Goal: Task Accomplishment & Management: Manage account settings

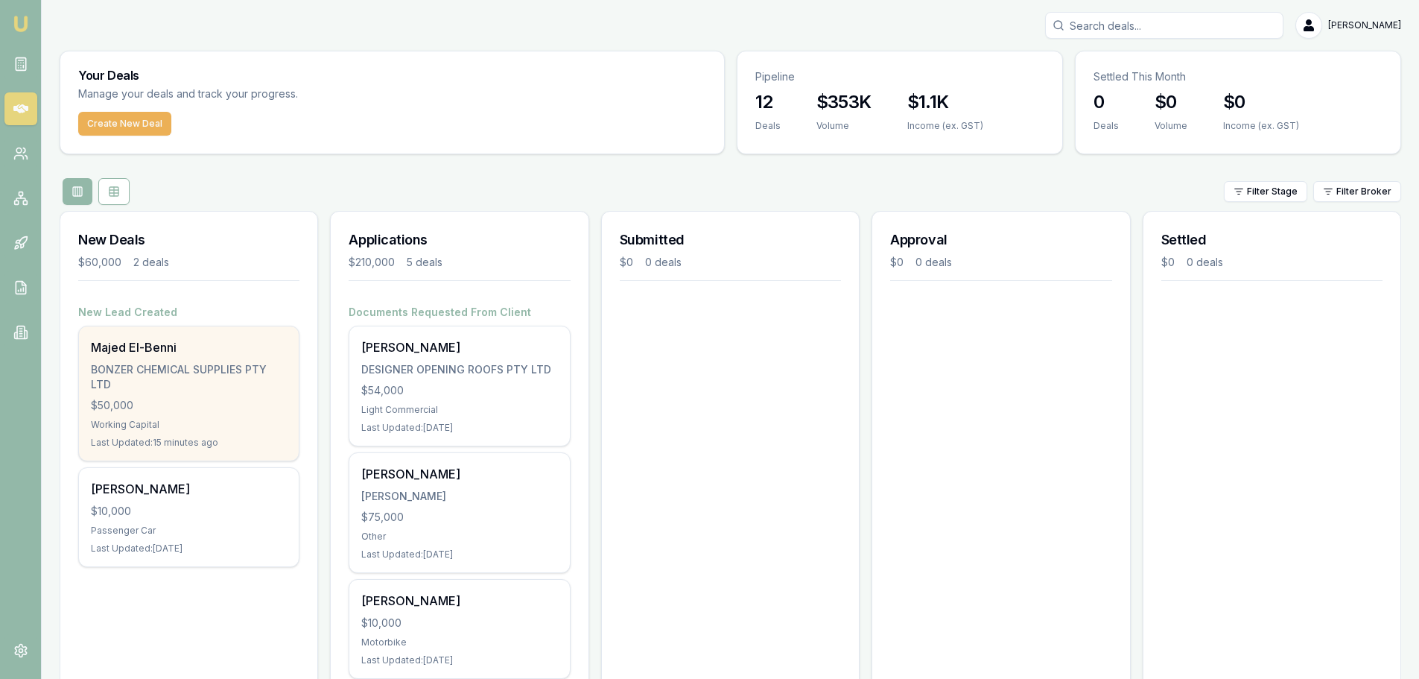
click at [180, 400] on div "$50,000" at bounding box center [189, 405] width 196 height 15
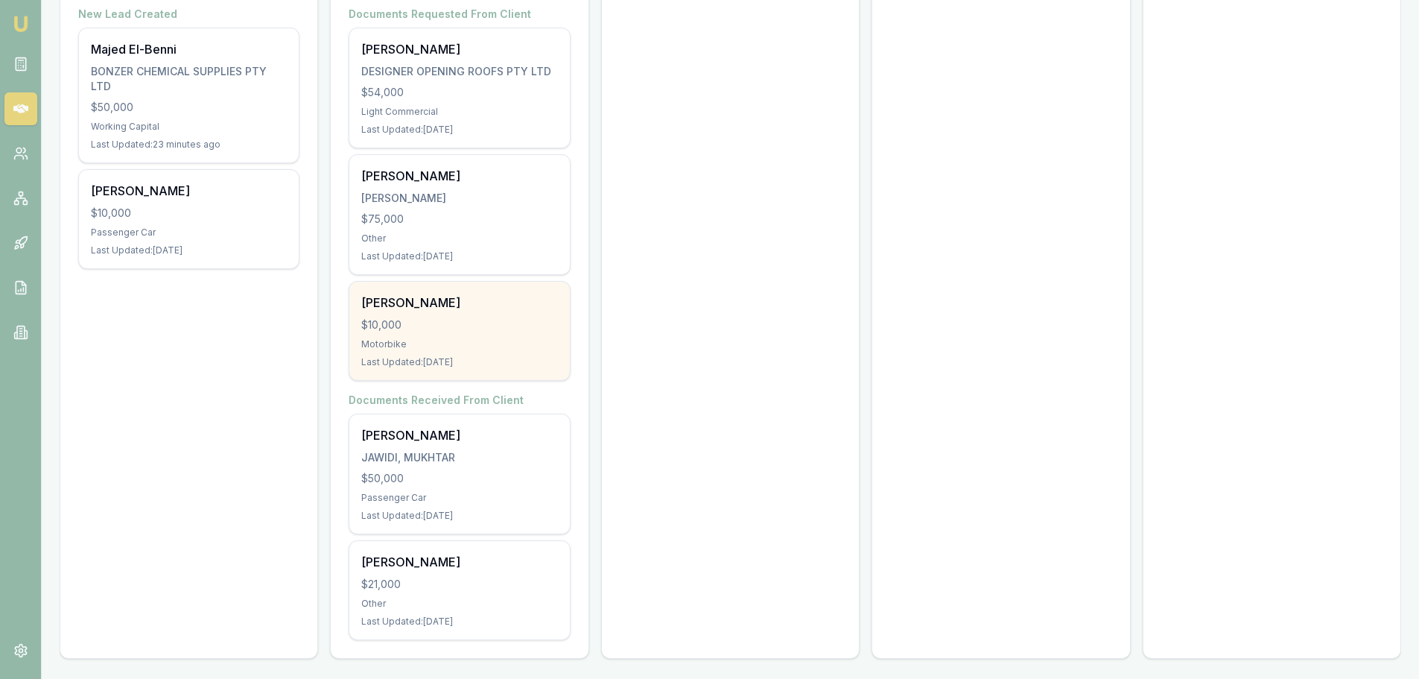
scroll to position [302, 0]
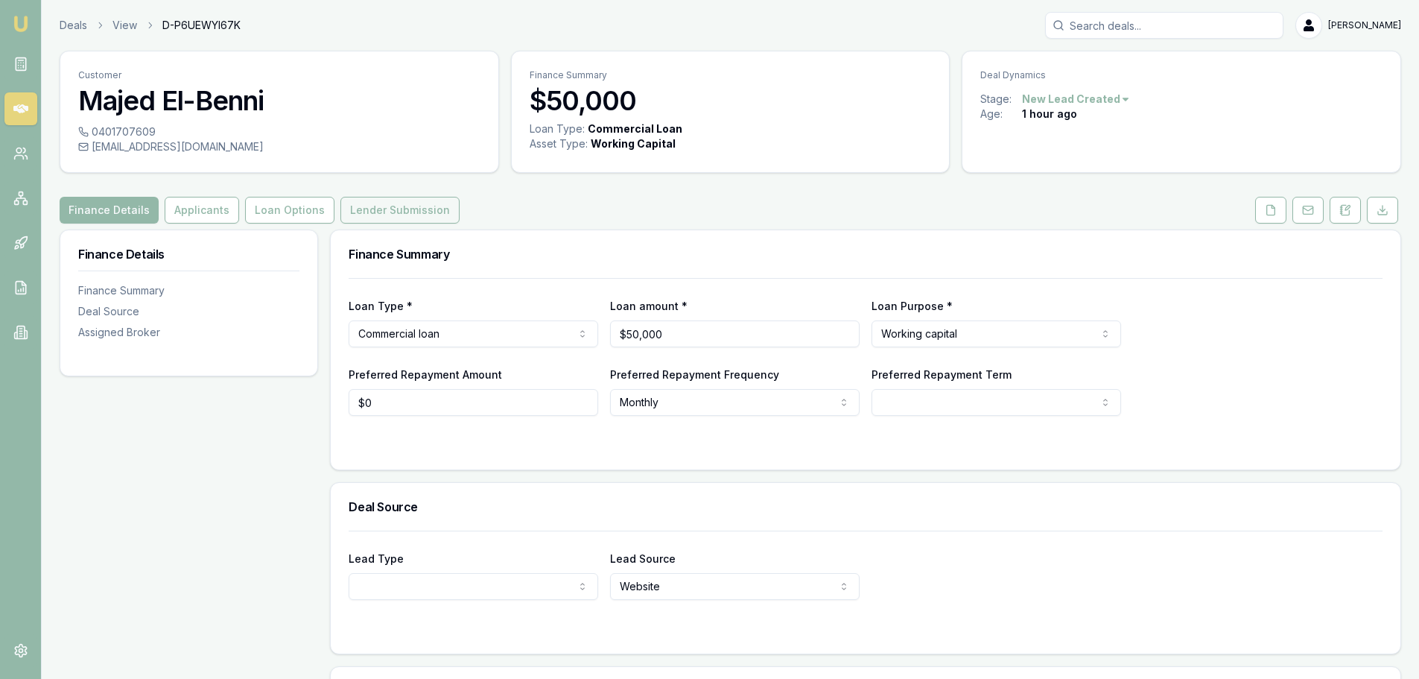
click at [393, 214] on button "Lender Submission" at bounding box center [399, 210] width 119 height 27
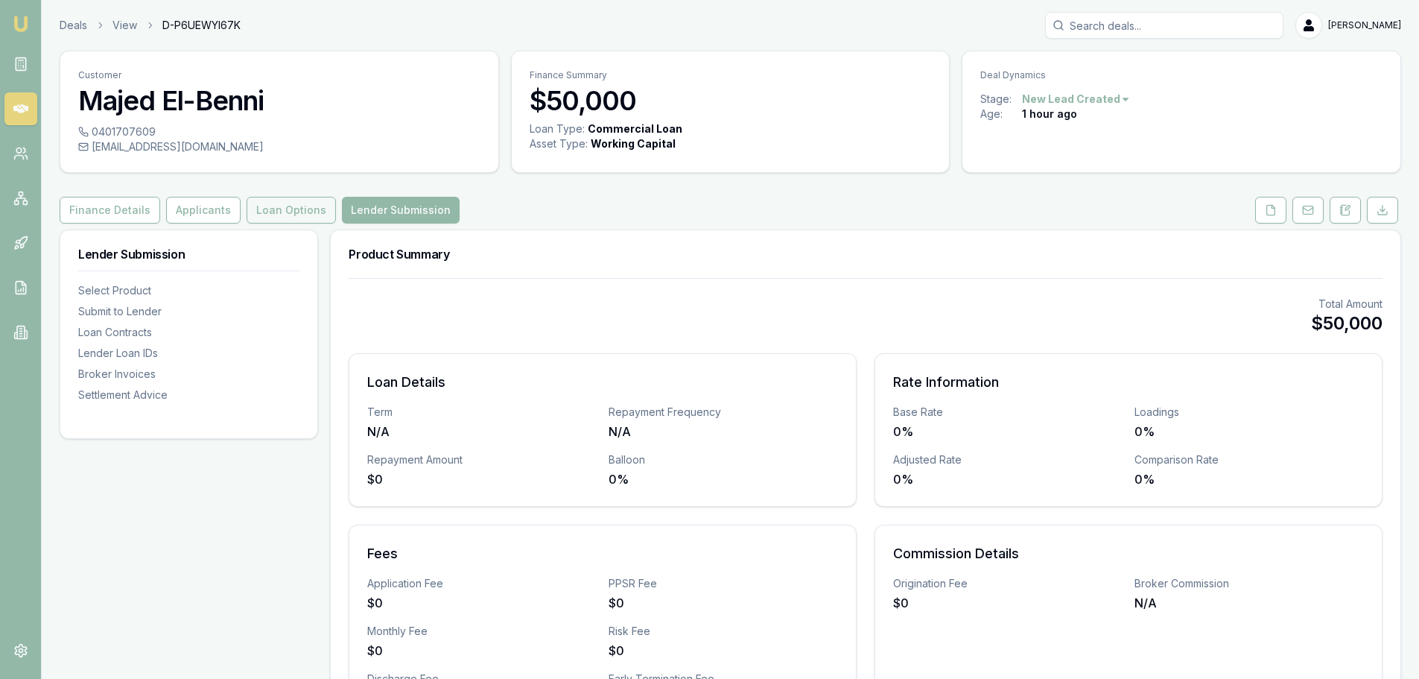
click at [258, 211] on button "Loan Options" at bounding box center [291, 210] width 89 height 27
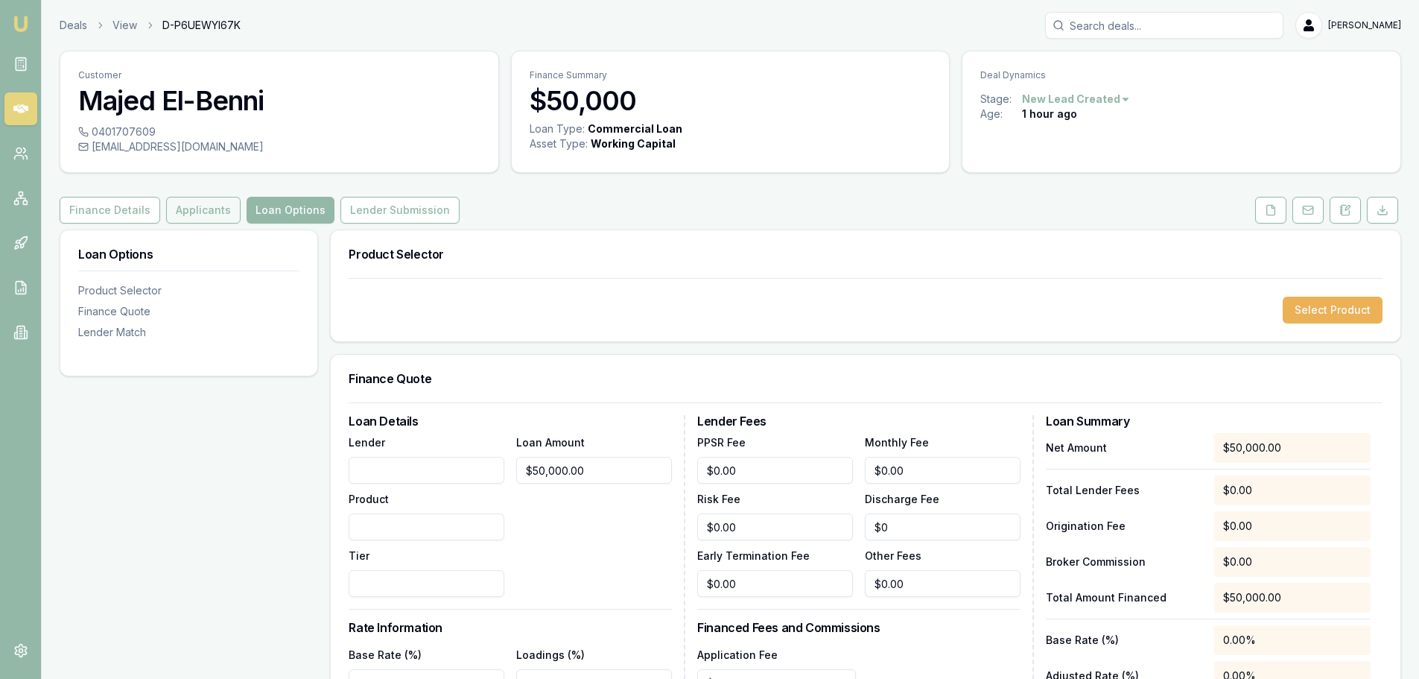
click at [191, 207] on button "Applicants" at bounding box center [203, 210] width 74 height 27
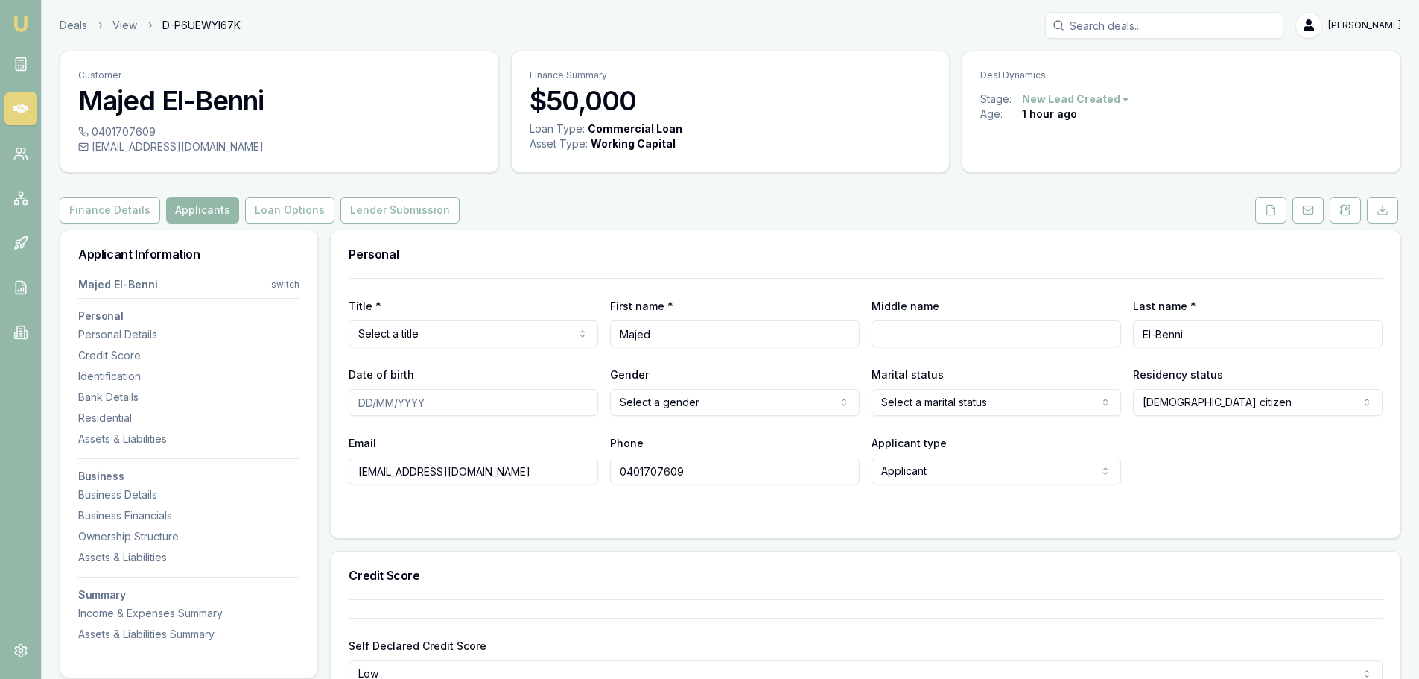
scroll to position [223, 0]
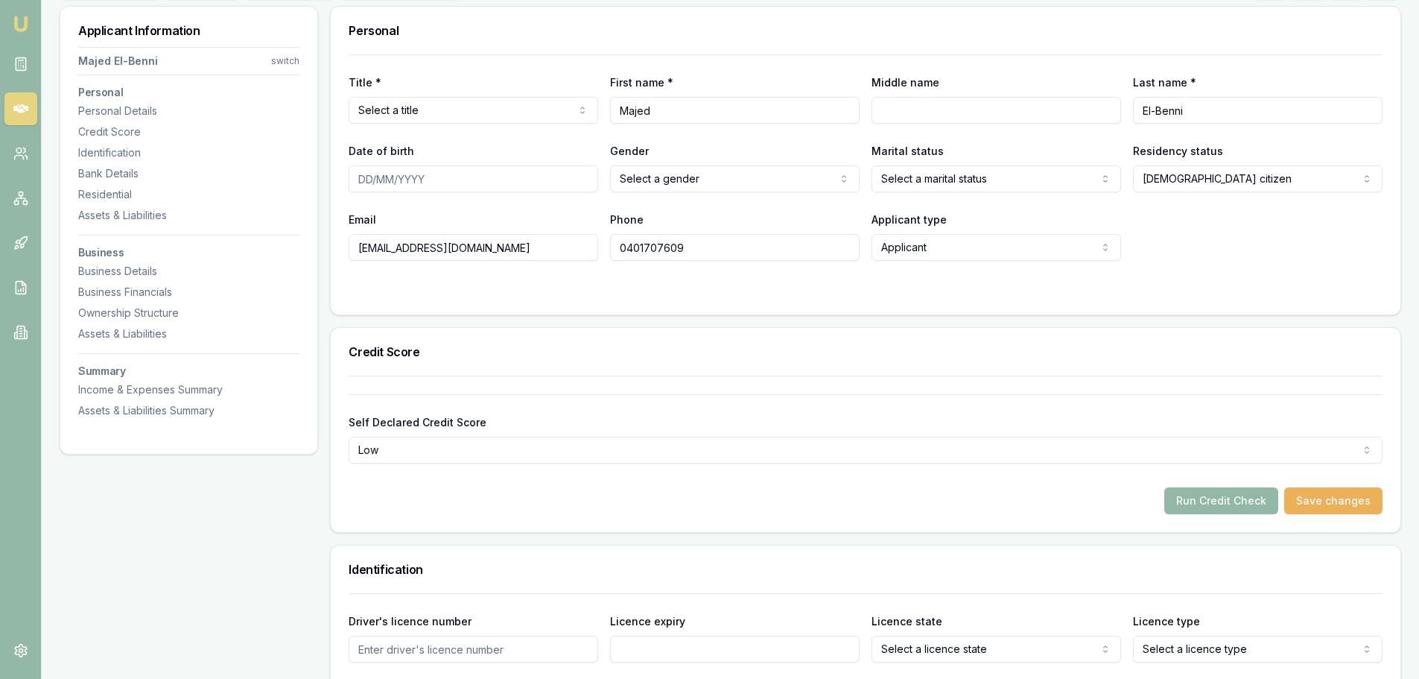
click at [399, 450] on html "Emu Broker Deals View D-P6UEWYI67K Evette Abdo Toggle Menu Customer Majed El-Be…" at bounding box center [709, 116] width 1419 height 679
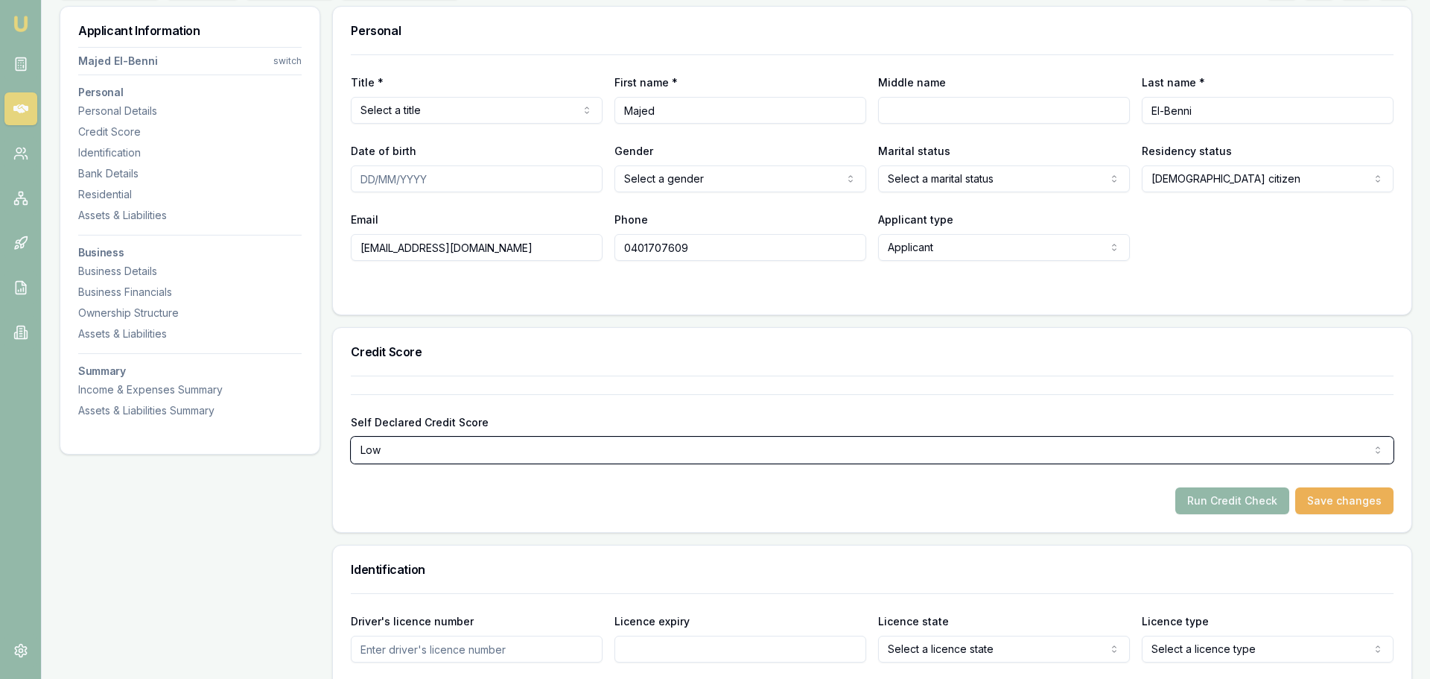
click at [279, 455] on html "Emu Broker Deals View D-P6UEWYI67K Evette Abdo Toggle Menu Customer Majed El-Be…" at bounding box center [715, 116] width 1430 height 679
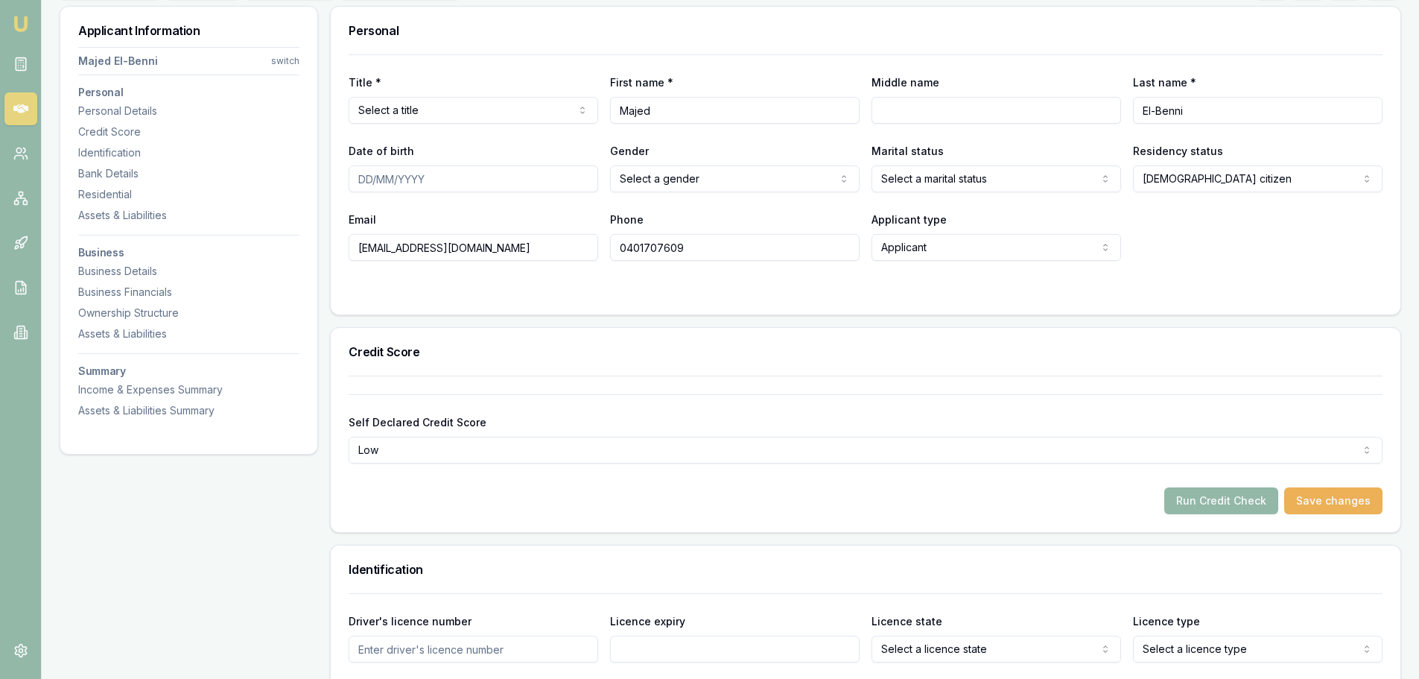
drag, startPoint x: 568, startPoint y: 249, endPoint x: 294, endPoint y: 245, distance: 274.9
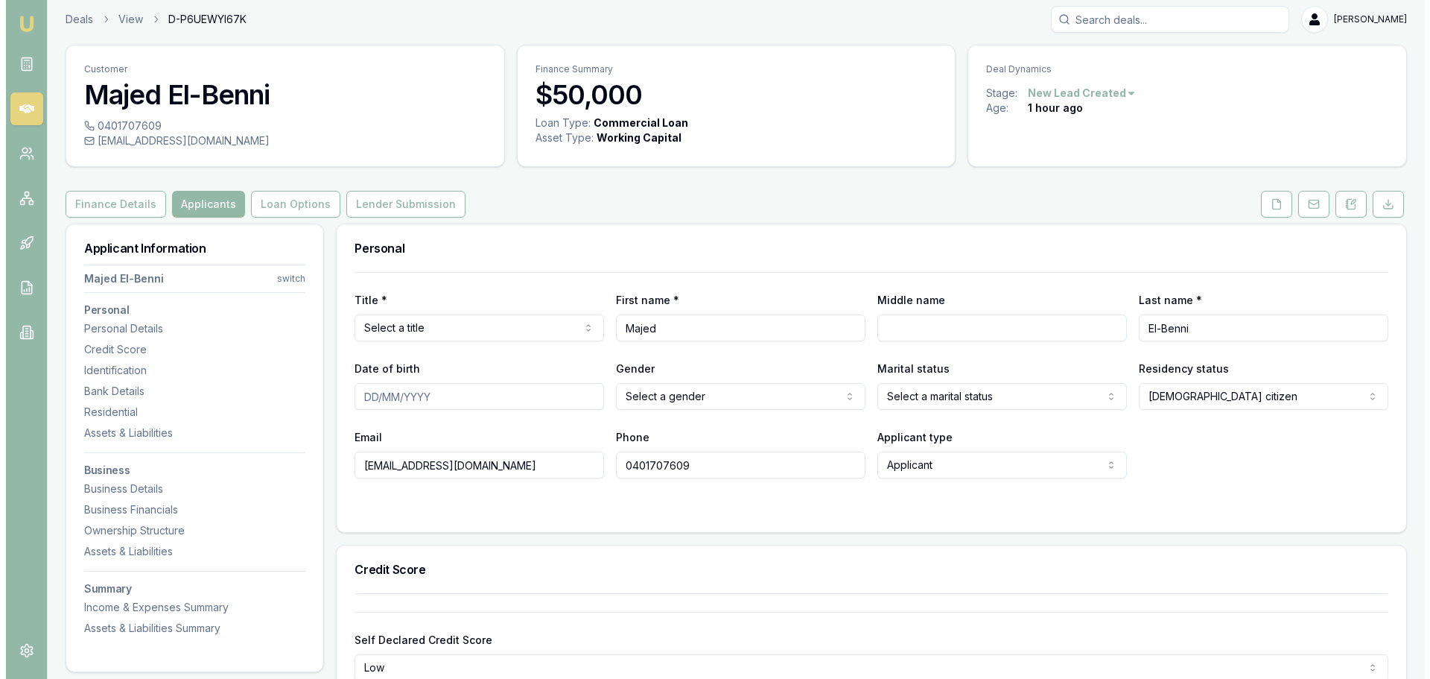
scroll to position [0, 0]
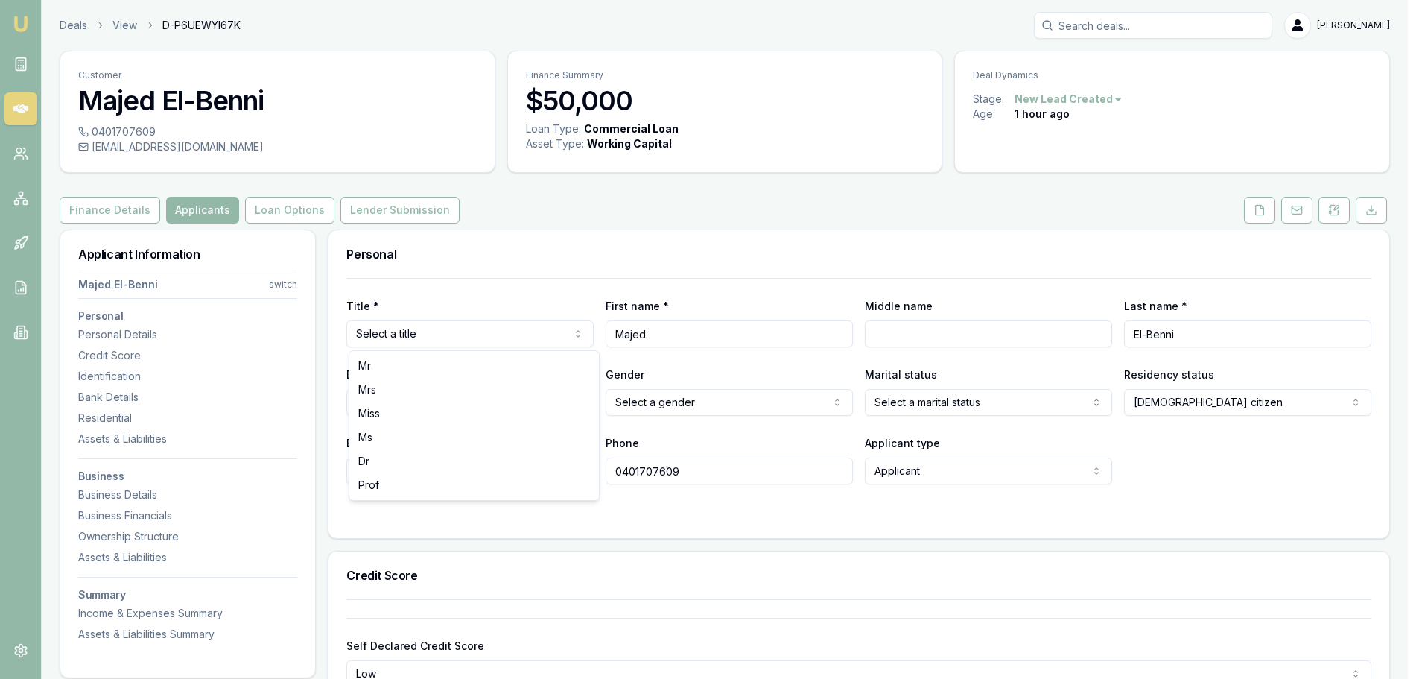
click at [377, 337] on html "Emu Broker Deals View D-P6UEWYI67K Evette Abdo Toggle Menu Customer Majed El-Be…" at bounding box center [709, 339] width 1419 height 679
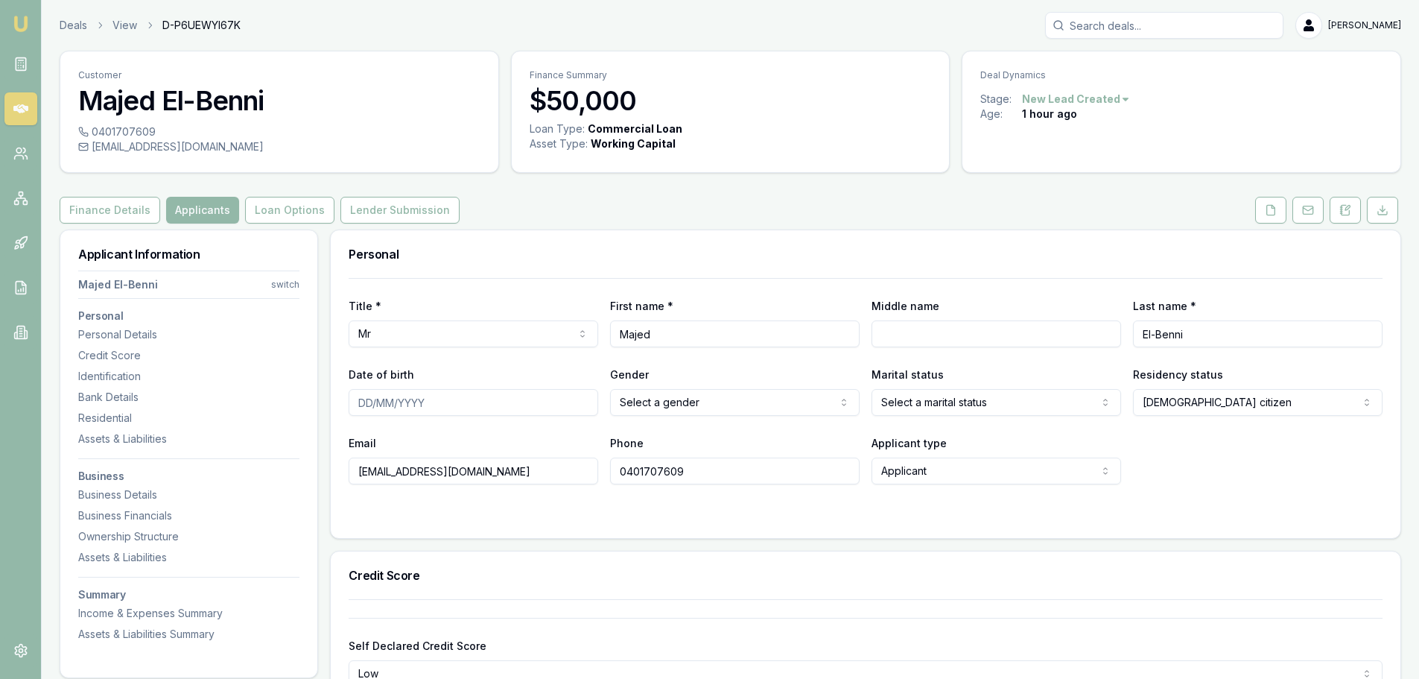
click at [695, 527] on div "Title * Mr Mr Mrs Miss Ms Dr Prof First name * Majed Middle name Last name * El…" at bounding box center [866, 408] width 1070 height 260
click at [1350, 209] on icon at bounding box center [1345, 210] width 12 height 12
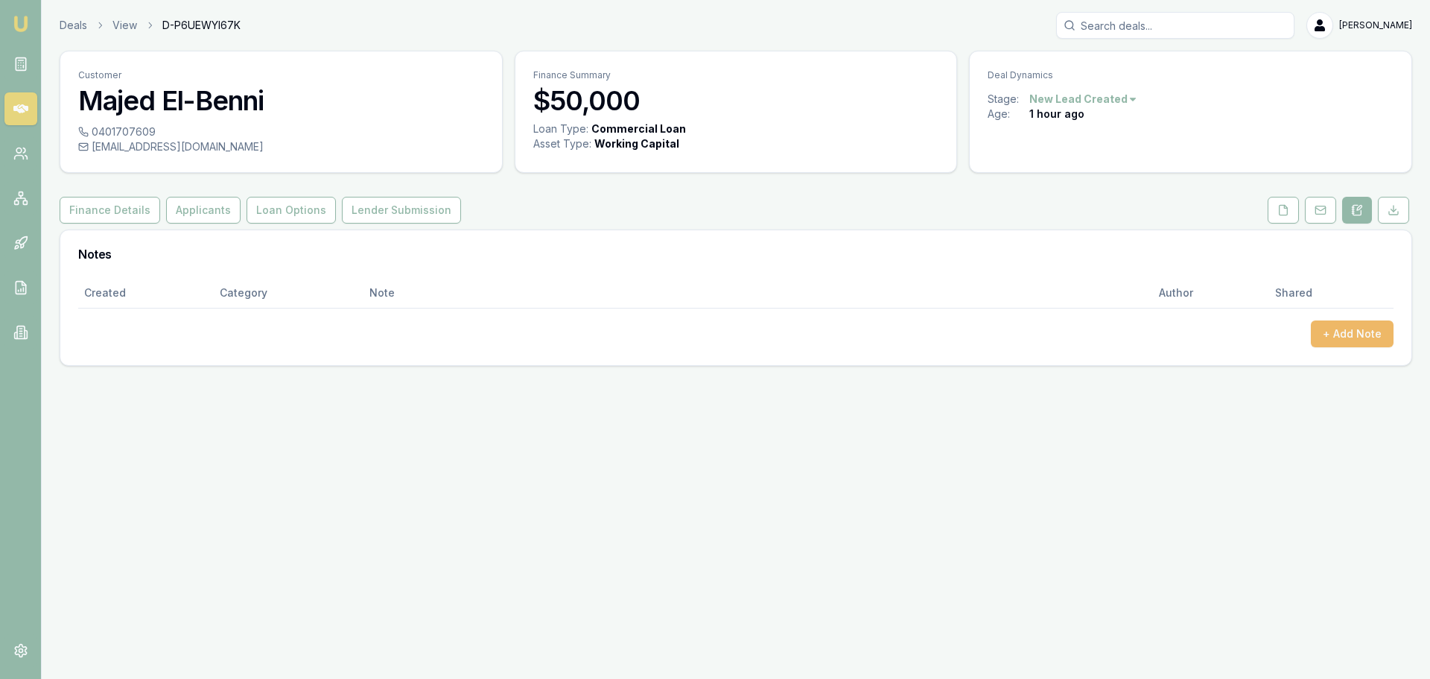
click at [1348, 333] on button "+ Add Note" at bounding box center [1352, 333] width 83 height 27
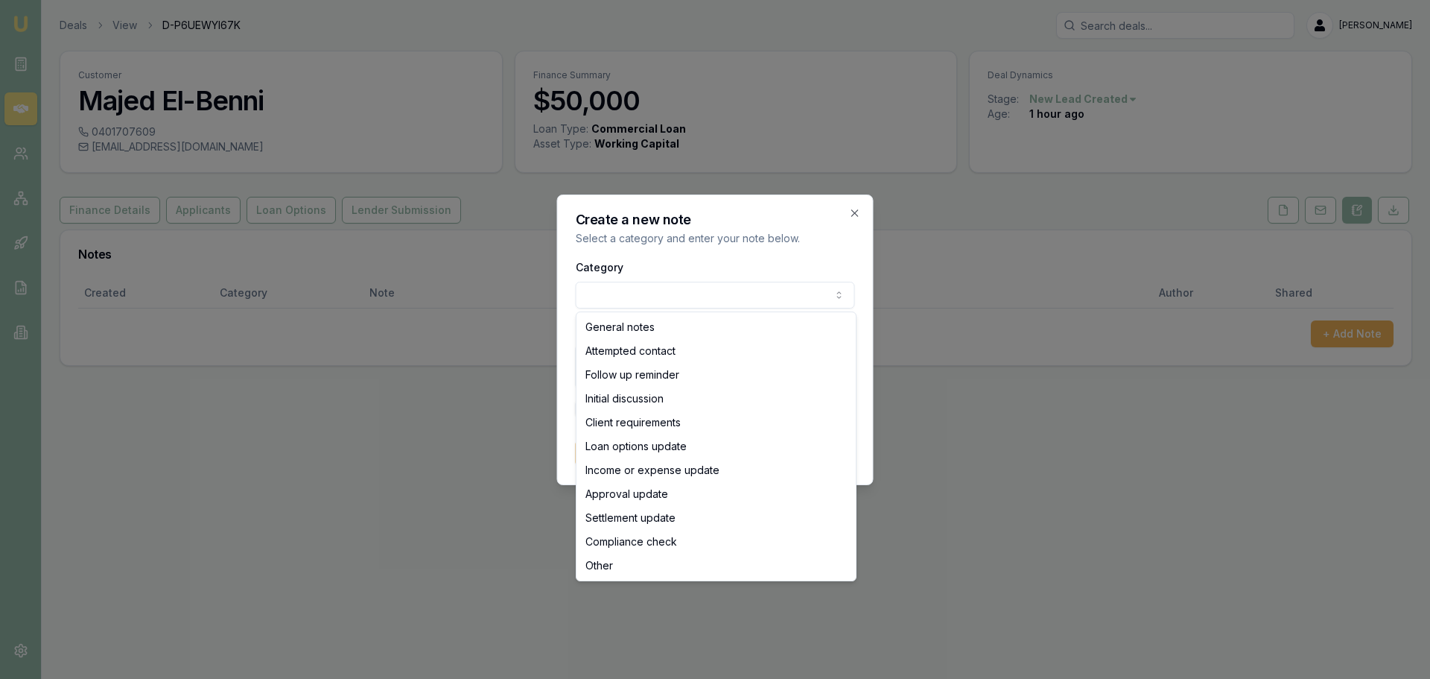
click at [606, 289] on body "Emu Broker Deals View D-P6UEWYI67K Evette Abdo Toggle Menu Customer Majed El-Be…" at bounding box center [715, 339] width 1430 height 679
select select "ATTEMPTED_CONTACT"
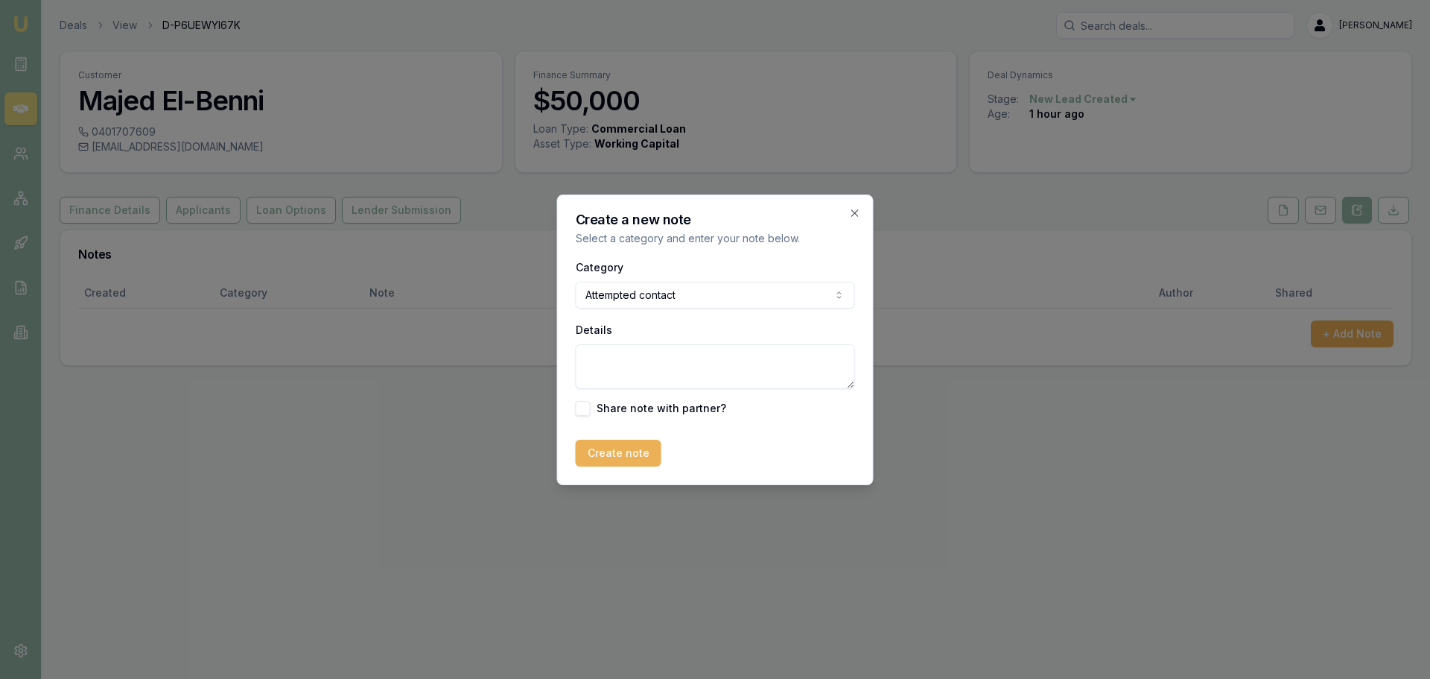
click at [607, 369] on textarea "Details" at bounding box center [715, 366] width 279 height 45
click at [624, 352] on textarea "no answwr" at bounding box center [715, 366] width 279 height 45
type textarea "no answer"
click at [613, 451] on button "Create note" at bounding box center [619, 453] width 86 height 27
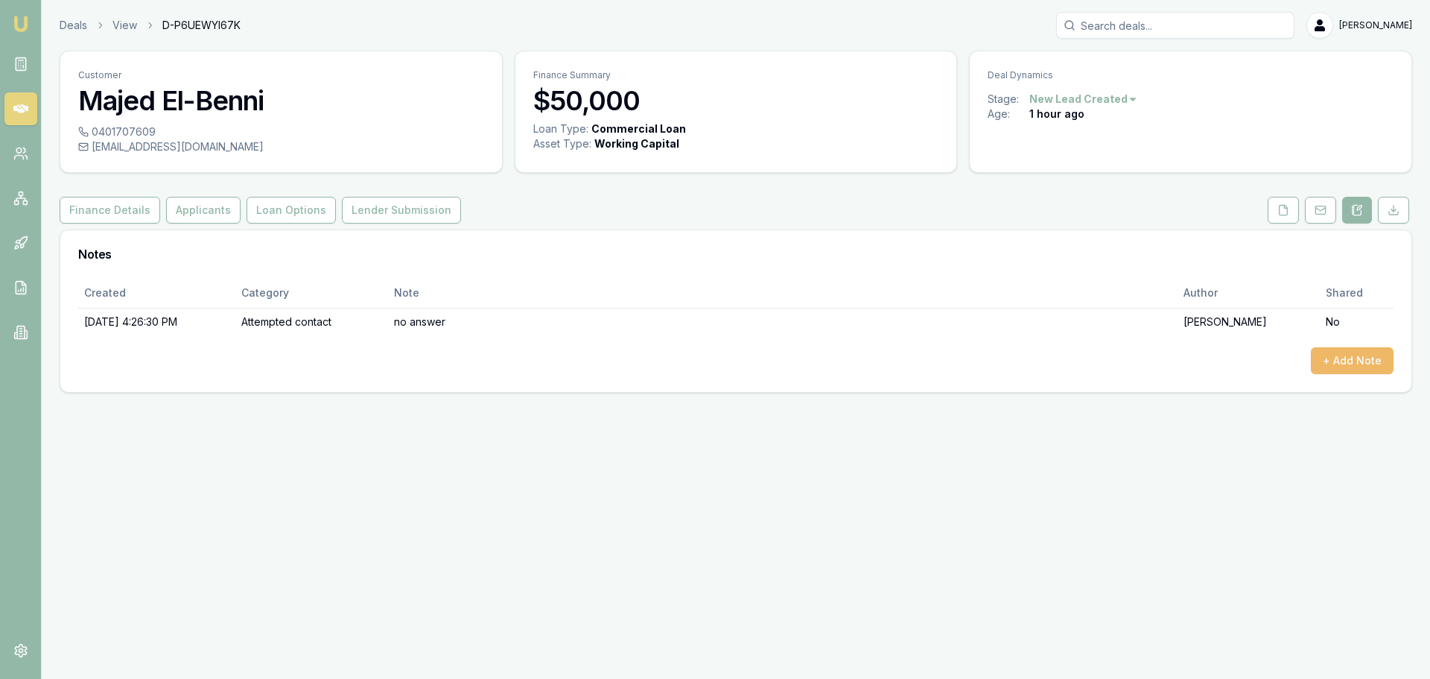
click at [1334, 364] on button "+ Add Note" at bounding box center [1352, 360] width 83 height 27
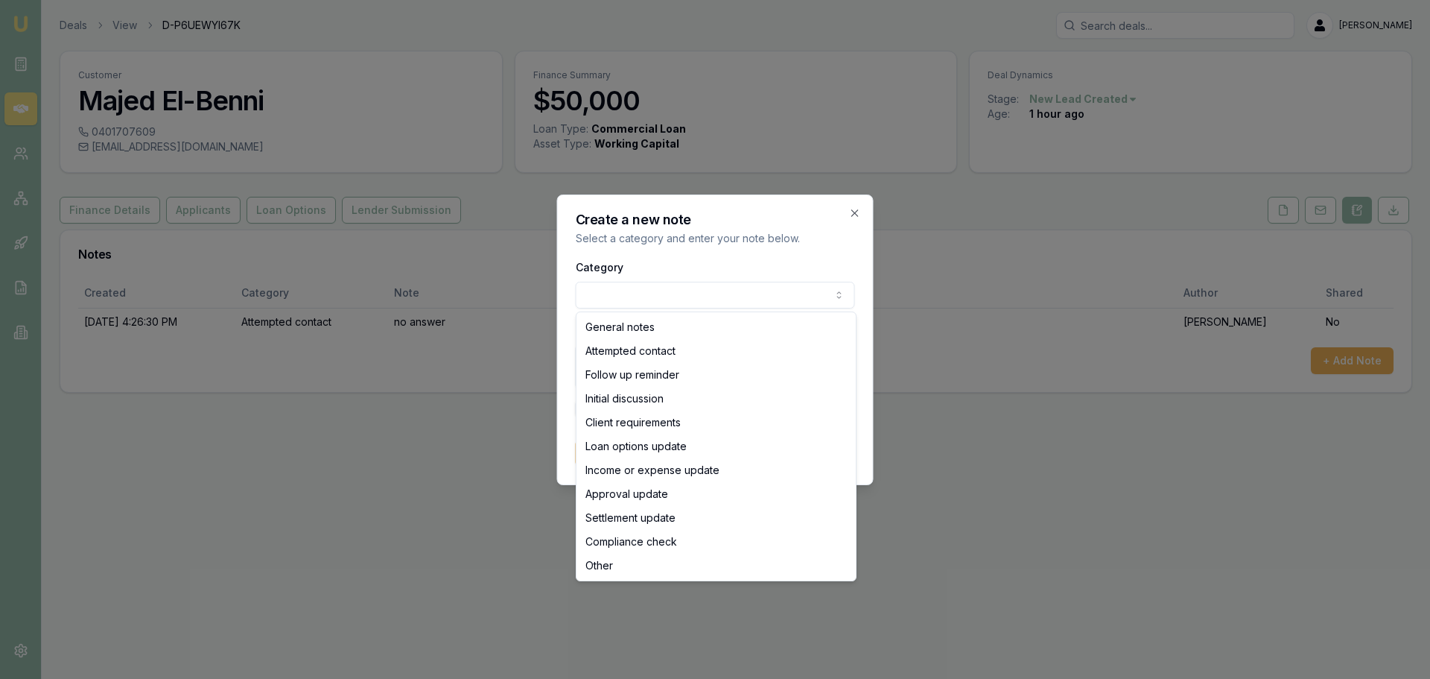
click at [602, 292] on body "Emu Broker Deals View D-P6UEWYI67K Evette Abdo Toggle Menu Customer Majed El-Be…" at bounding box center [715, 339] width 1430 height 679
drag, startPoint x: 619, startPoint y: 327, endPoint x: 635, endPoint y: 323, distance: 16.8
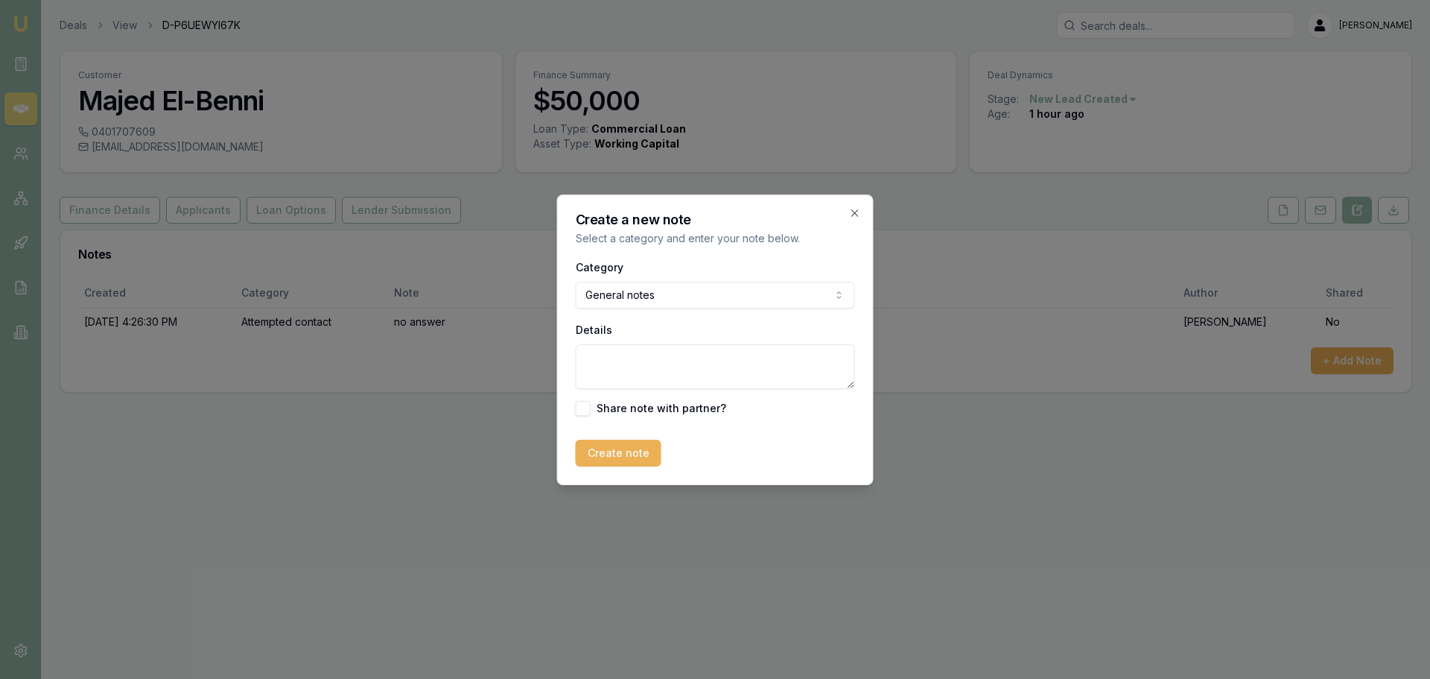
click at [602, 361] on textarea "Details" at bounding box center [715, 366] width 279 height 45
type textarea "sent a text message a voice message and email"
click at [620, 451] on button "Create note" at bounding box center [619, 453] width 86 height 27
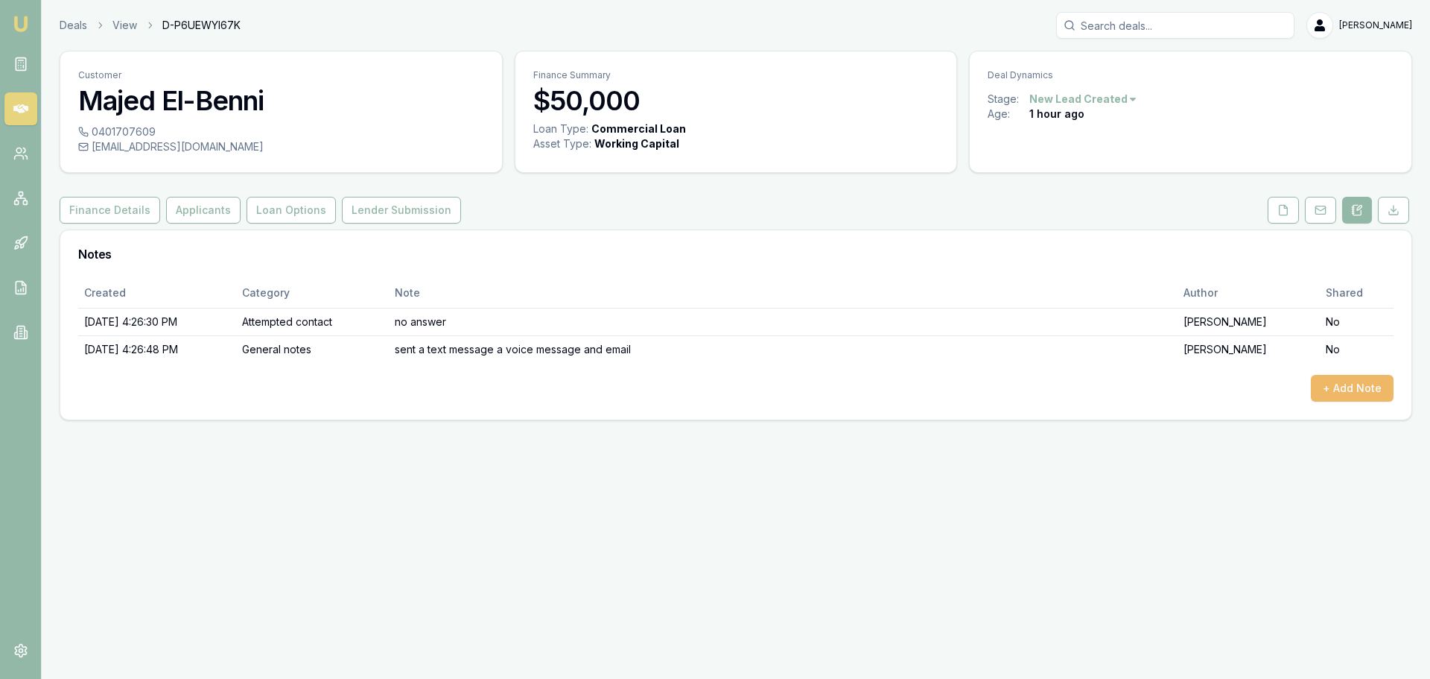
click at [1351, 380] on button "+ Add Note" at bounding box center [1352, 388] width 83 height 27
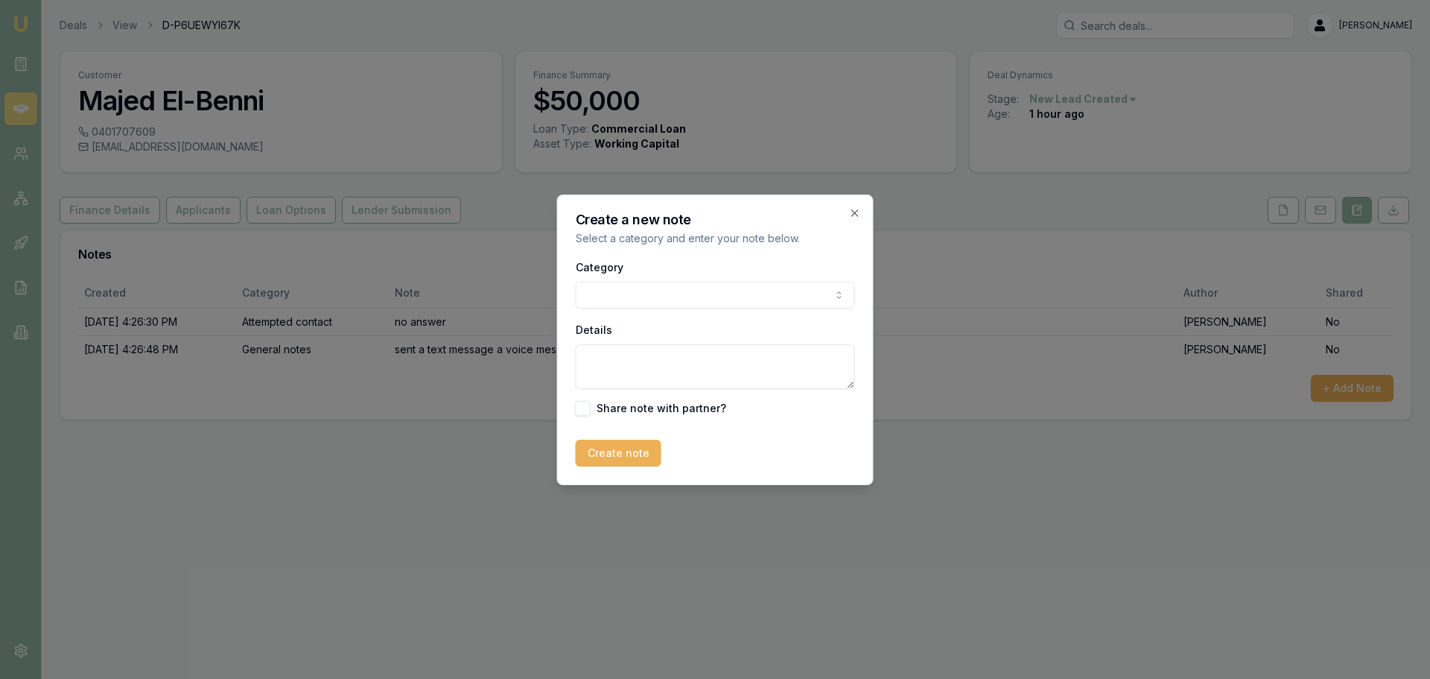
click at [612, 288] on body "Emu Broker Deals View D-P6UEWYI67K Evette Abdo Toggle Menu Customer Majed El-Be…" at bounding box center [715, 339] width 1430 height 679
paste textarea "Hi Majed, Thank you for making the enquiry with us, I just tried calling you to…"
type textarea "Hi Majed, Thank you for making the enquiry with us, I just tried calling you to…"
click at [594, 460] on button "Create note" at bounding box center [619, 453] width 86 height 27
